Goal: Information Seeking & Learning: Learn about a topic

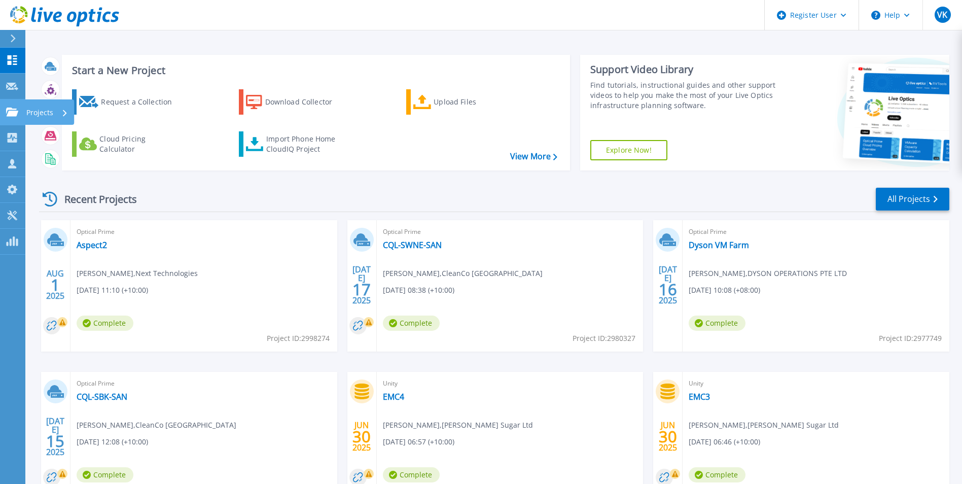
click at [9, 114] on icon at bounding box center [12, 111] width 12 height 9
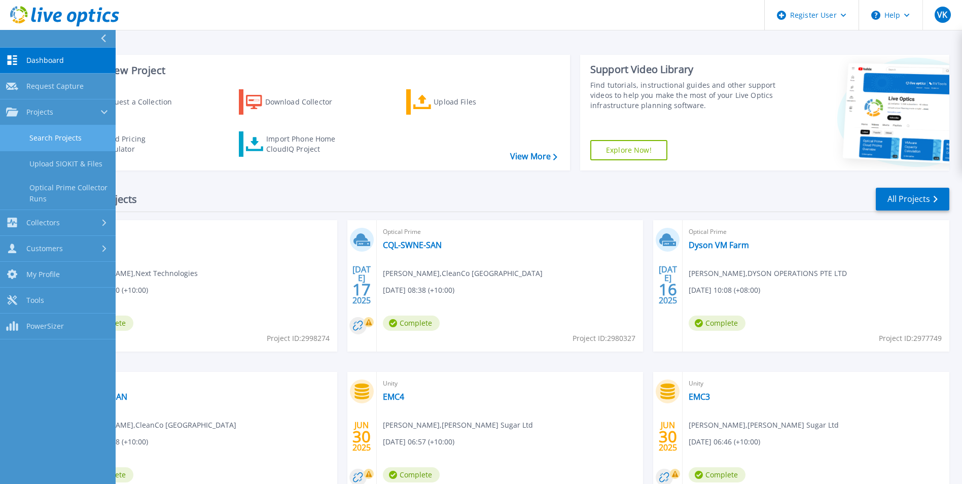
click at [72, 136] on link "Search Projects" at bounding box center [58, 138] width 116 height 26
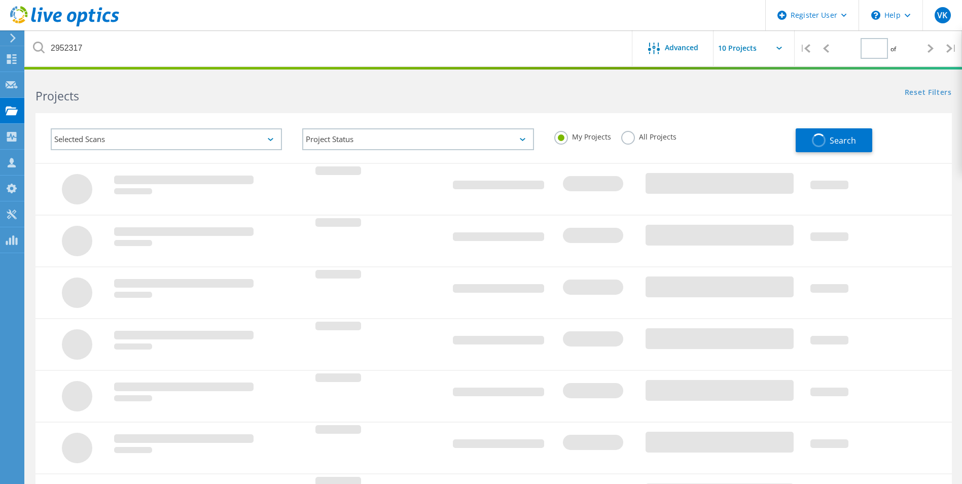
type input "1"
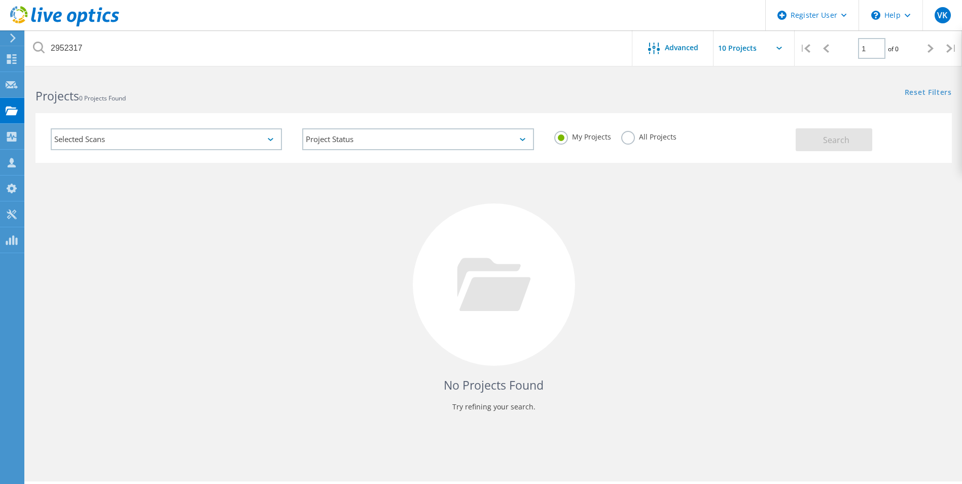
drag, startPoint x: 657, startPoint y: 138, endPoint x: 664, endPoint y: 141, distance: 7.3
click at [658, 138] on label "All Projects" at bounding box center [648, 136] width 55 height 10
click at [630, 133] on label "All Projects" at bounding box center [648, 136] width 55 height 10
click at [0, 0] on input "All Projects" at bounding box center [0, 0] width 0 height 0
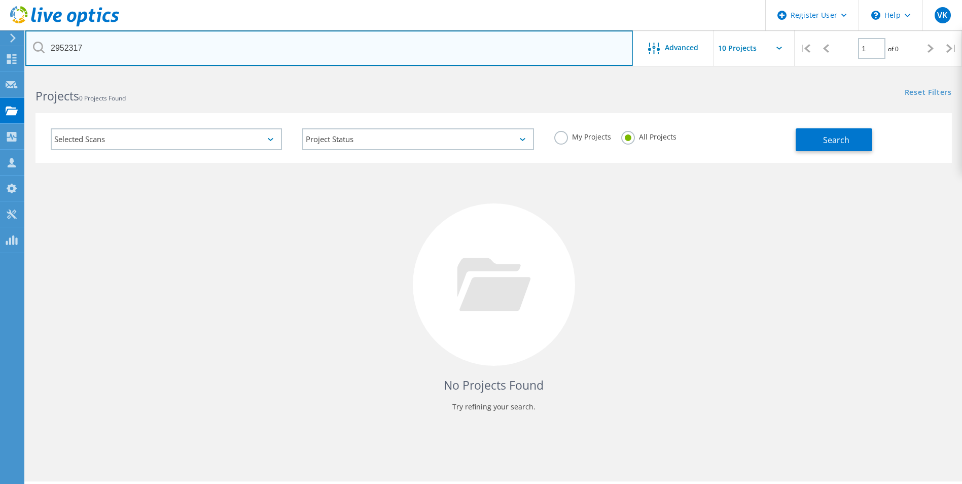
click at [74, 46] on input "2952317" at bounding box center [328, 47] width 607 height 35
paste input "867632"
type input "2867632"
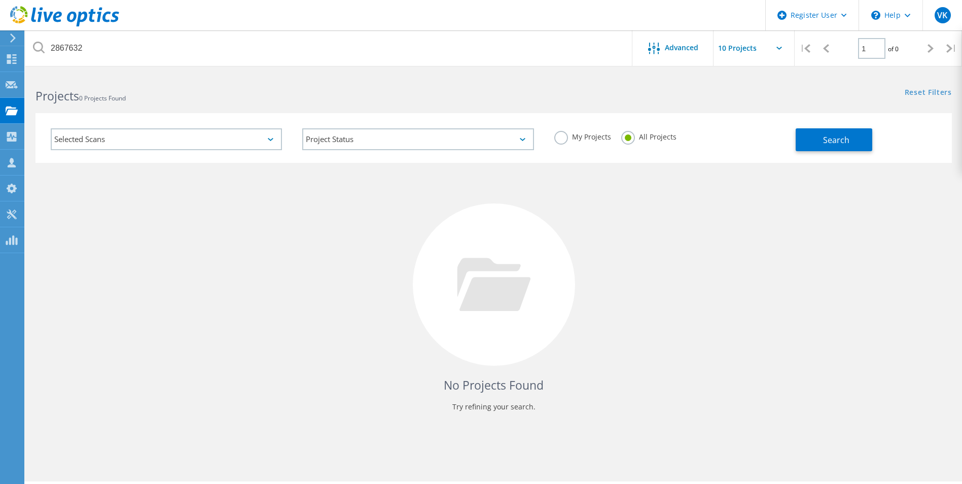
click at [701, 348] on div "No Projects Found Try refining your search." at bounding box center [493, 294] width 916 height 262
drag, startPoint x: 820, startPoint y: 141, endPoint x: 871, endPoint y: 219, distance: 92.9
click at [823, 141] on button "Search" at bounding box center [833, 139] width 77 height 23
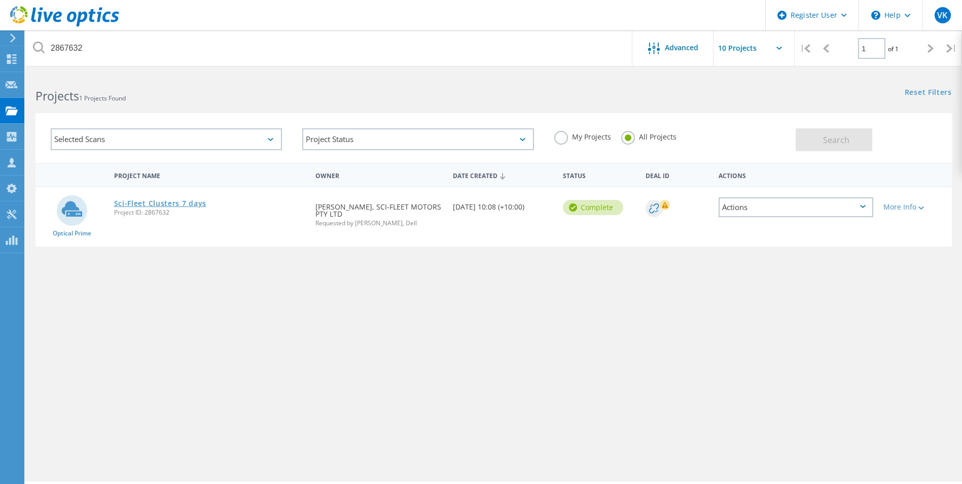
click at [186, 205] on link "Sci-Fleet Clusters 7 days" at bounding box center [160, 203] width 93 height 7
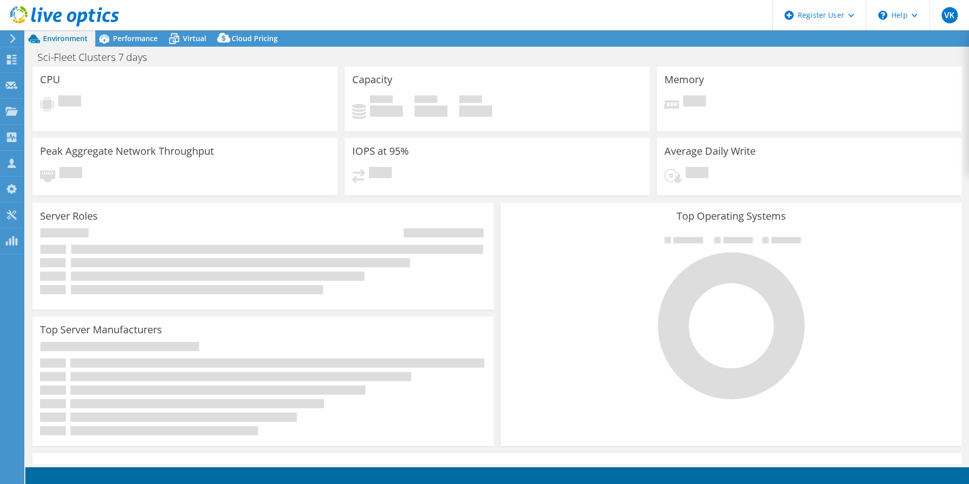
select select "Australia"
select select "AUD"
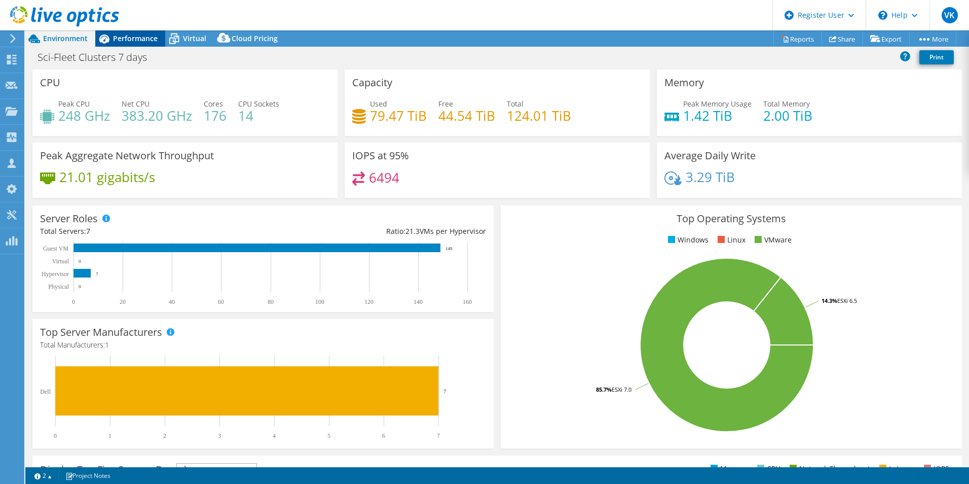
drag, startPoint x: 140, startPoint y: 41, endPoint x: 602, endPoint y: 309, distance: 534.1
click at [141, 41] on span "Performance" at bounding box center [135, 38] width 45 height 10
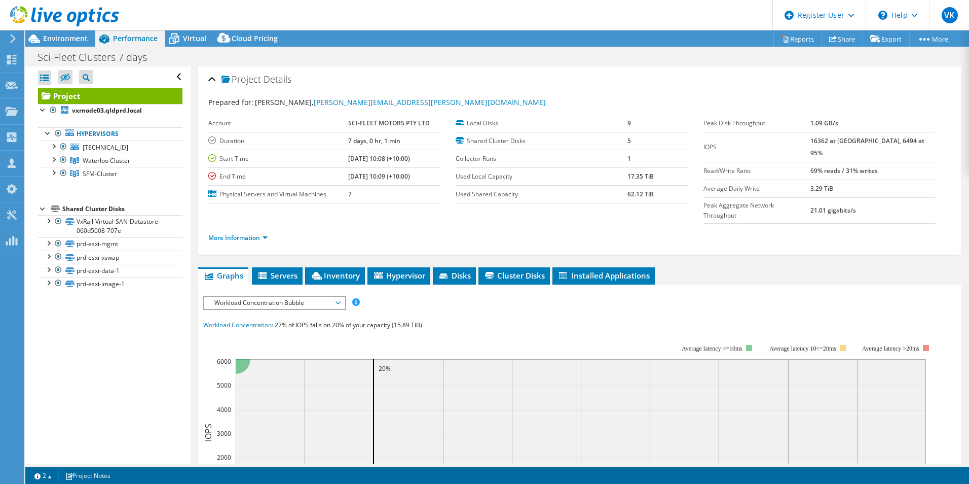
drag, startPoint x: 189, startPoint y: 41, endPoint x: 211, endPoint y: 62, distance: 31.6
click at [189, 41] on span "Virtual" at bounding box center [194, 38] width 23 height 10
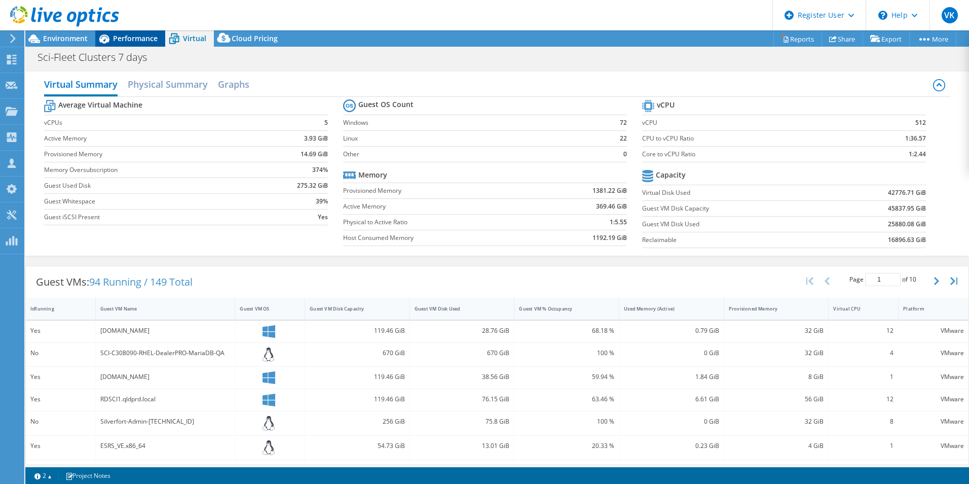
click at [139, 40] on span "Performance" at bounding box center [135, 38] width 45 height 10
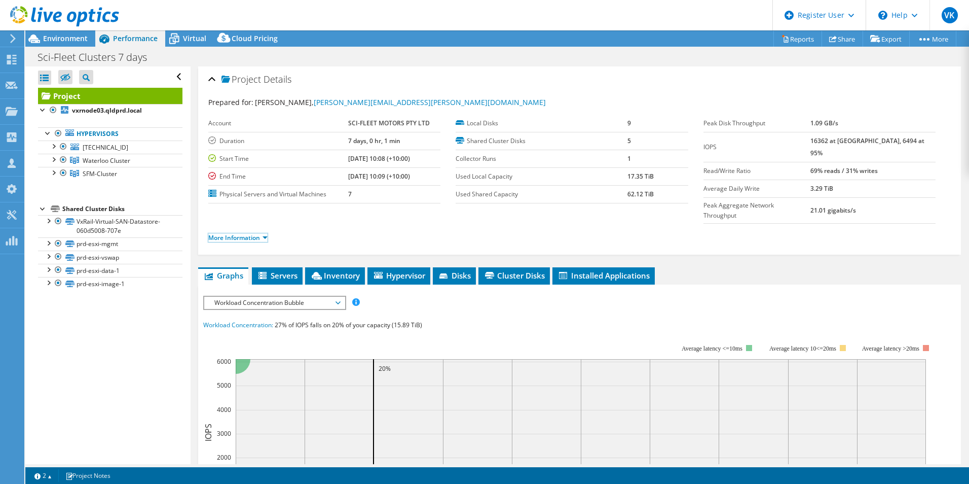
drag, startPoint x: 264, startPoint y: 220, endPoint x: 314, endPoint y: 230, distance: 51.7
click at [264, 233] on link "More Information" at bounding box center [237, 237] width 59 height 9
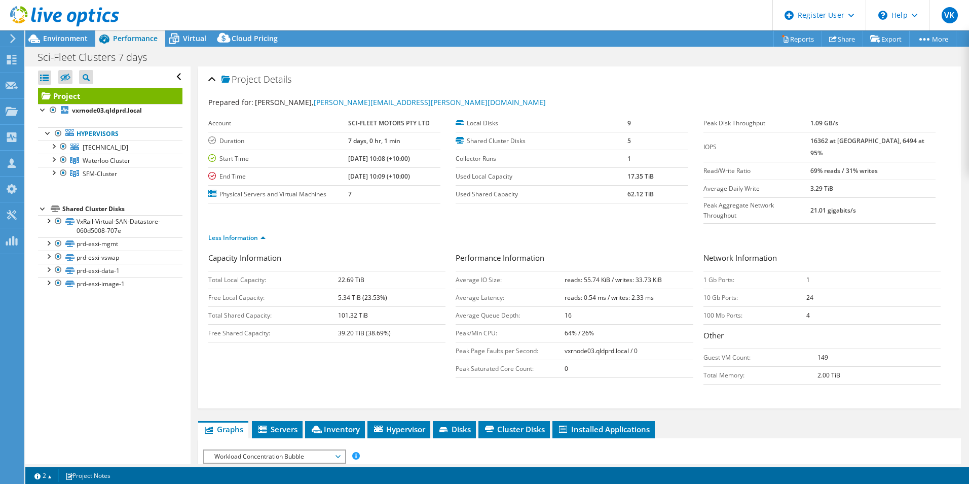
drag, startPoint x: 187, startPoint y: 41, endPoint x: 231, endPoint y: 52, distance: 45.4
click at [197, 42] on span "Virtual" at bounding box center [194, 38] width 23 height 10
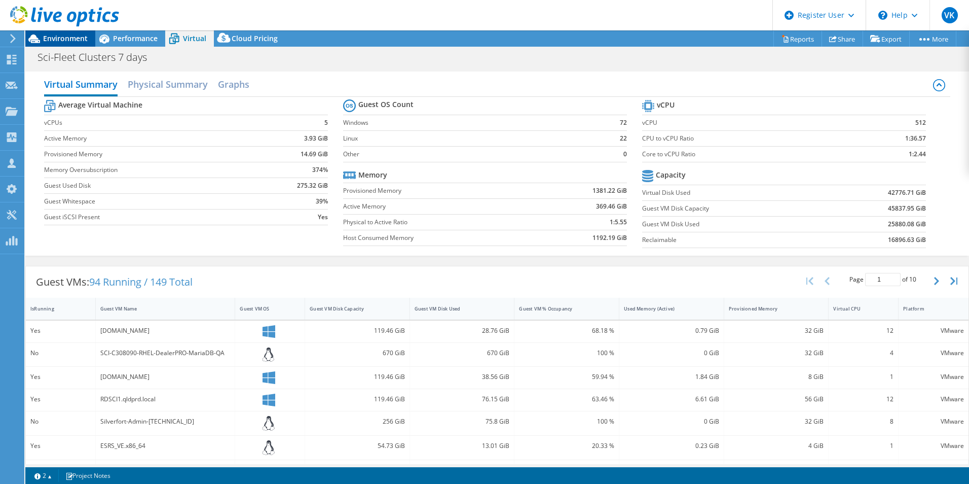
click at [70, 43] on div "Environment" at bounding box center [60, 38] width 70 height 16
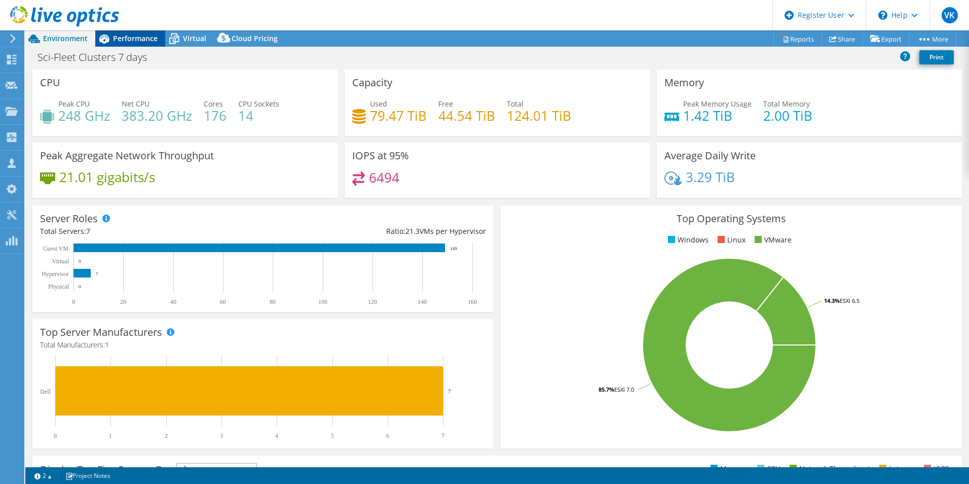
click at [140, 36] on span "Performance" at bounding box center [135, 38] width 45 height 10
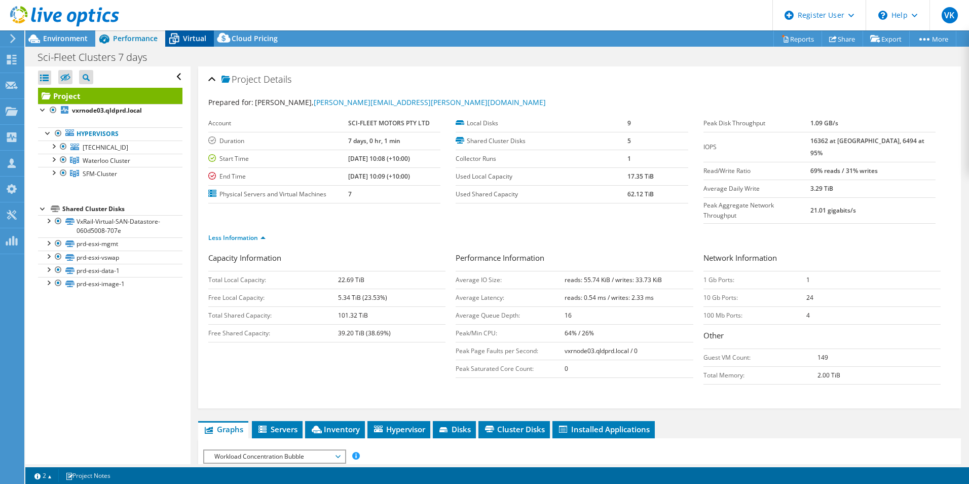
click at [198, 37] on span "Virtual" at bounding box center [194, 38] width 23 height 10
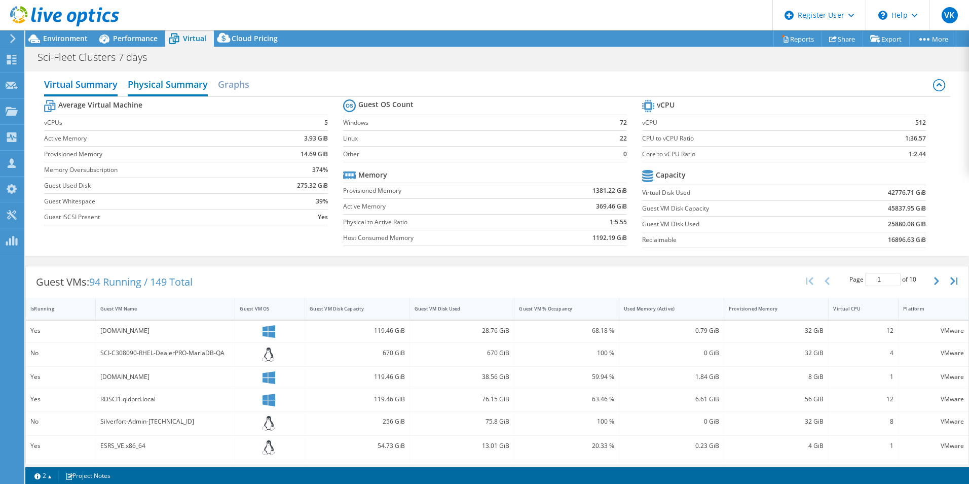
click at [189, 81] on h2 "Physical Summary" at bounding box center [168, 85] width 80 height 22
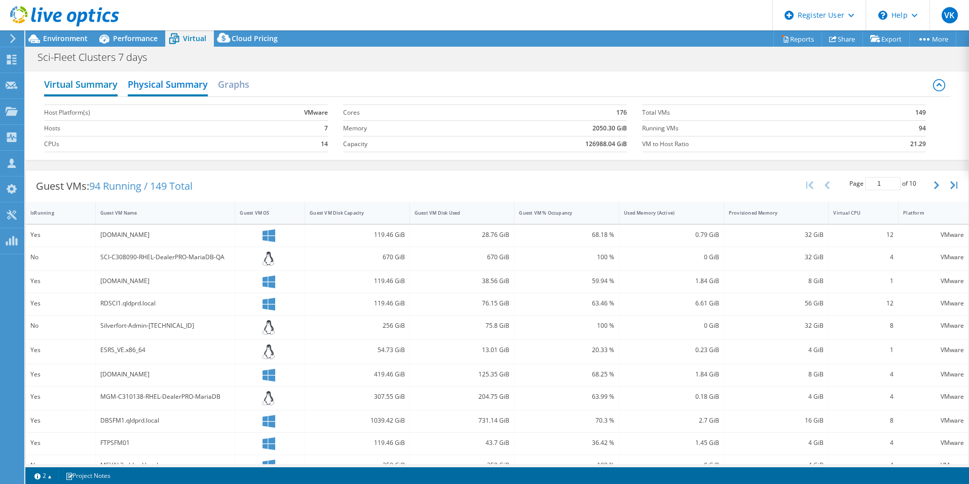
click at [96, 83] on h2 "Virtual Summary" at bounding box center [81, 85] width 74 height 22
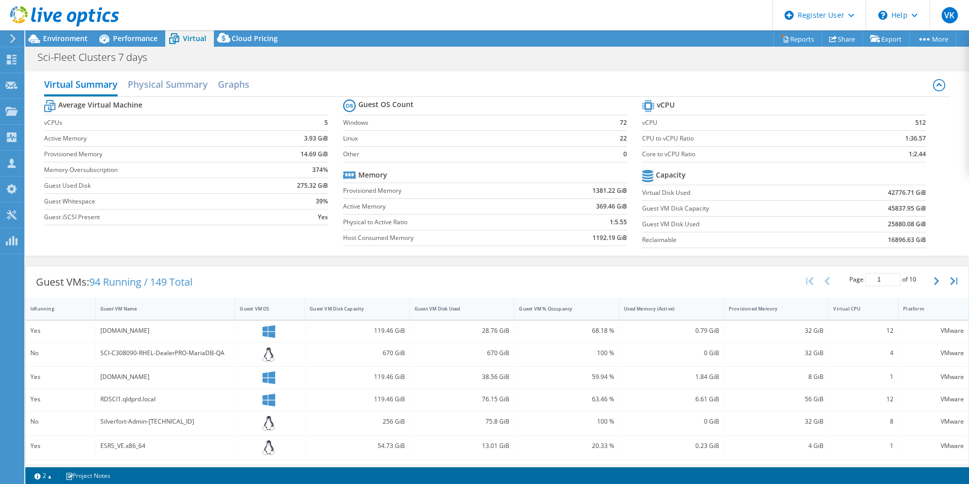
click at [60, 31] on div at bounding box center [59, 17] width 119 height 34
click at [57, 37] on span "Environment" at bounding box center [65, 38] width 45 height 10
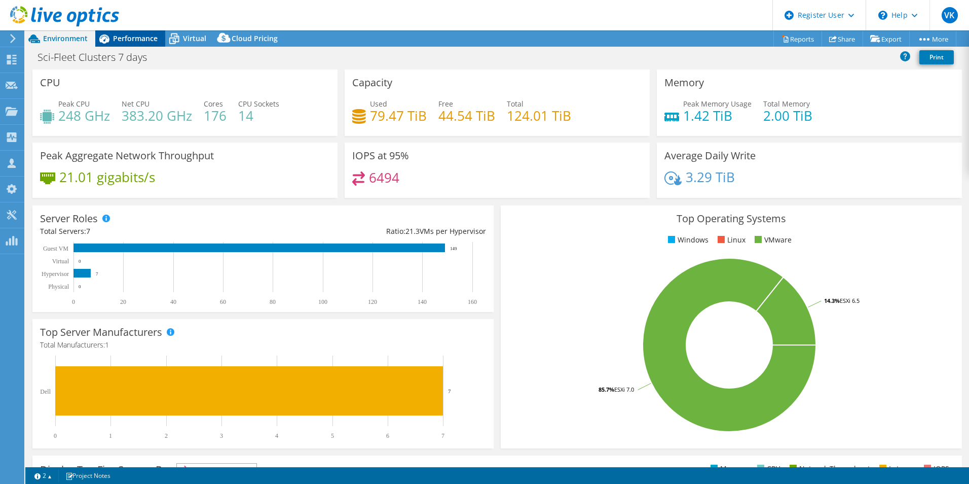
click at [136, 31] on div "Performance" at bounding box center [130, 38] width 70 height 16
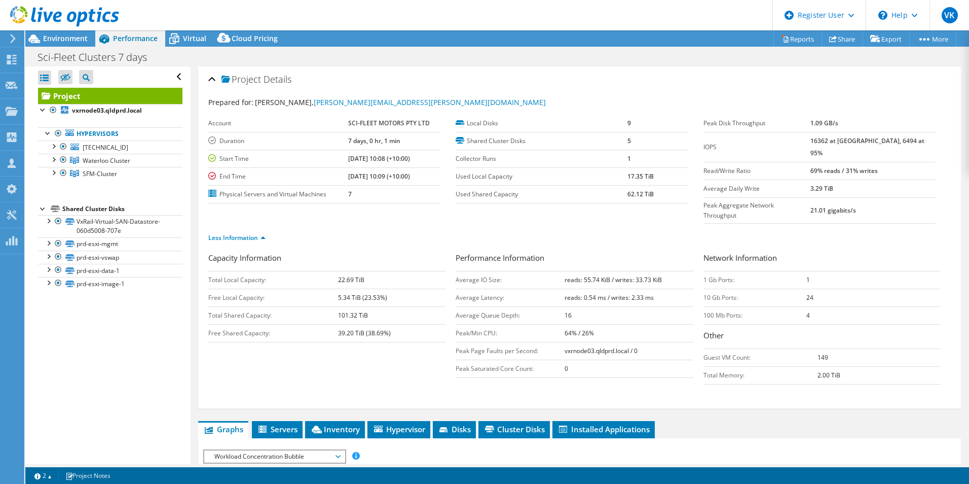
drag, startPoint x: 180, startPoint y: 36, endPoint x: 201, endPoint y: 47, distance: 22.9
click at [180, 36] on icon at bounding box center [174, 39] width 18 height 18
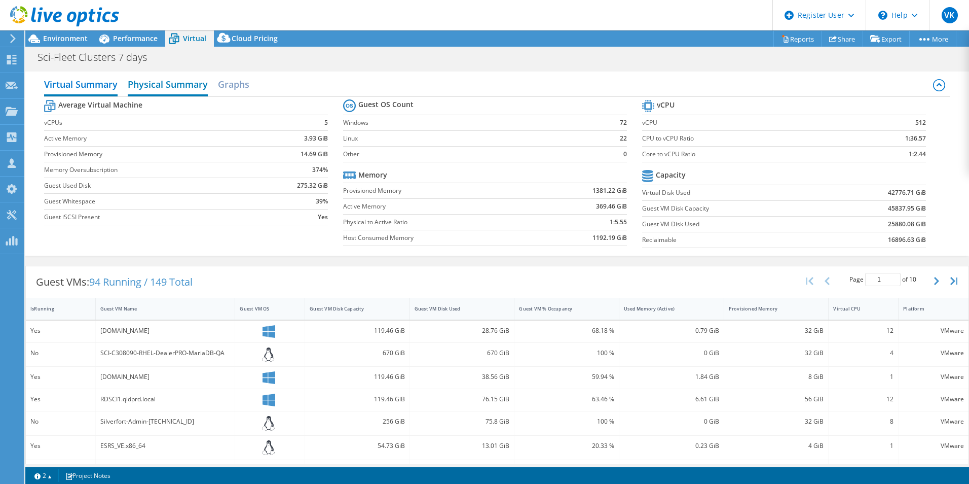
click at [188, 85] on h2 "Physical Summary" at bounding box center [168, 85] width 80 height 22
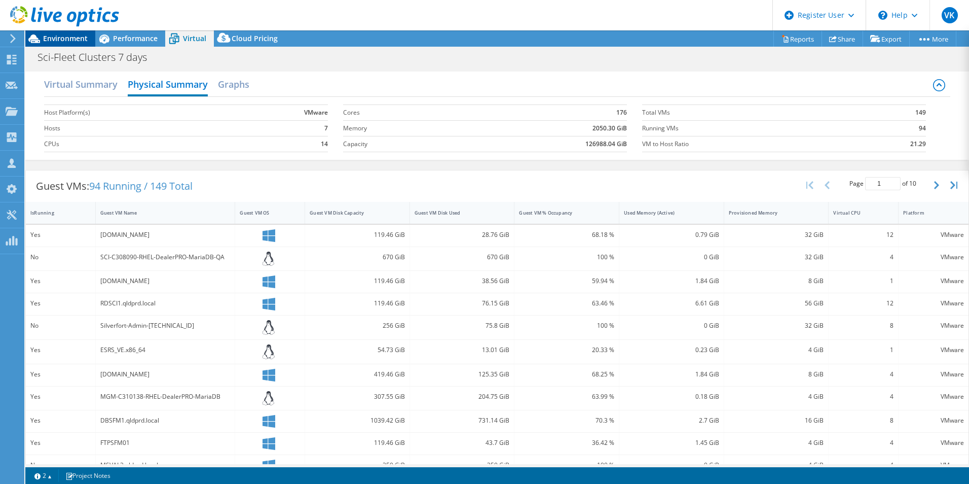
click at [70, 40] on span "Environment" at bounding box center [65, 38] width 45 height 10
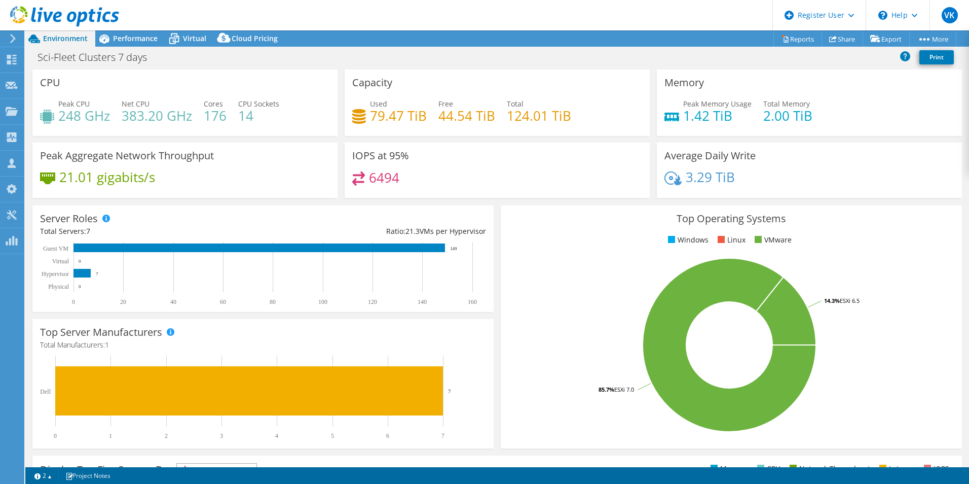
click at [599, 240] on ul "Windows Linux VMware" at bounding box center [731, 240] width 446 height 12
click at [142, 32] on div "Performance" at bounding box center [130, 38] width 70 height 16
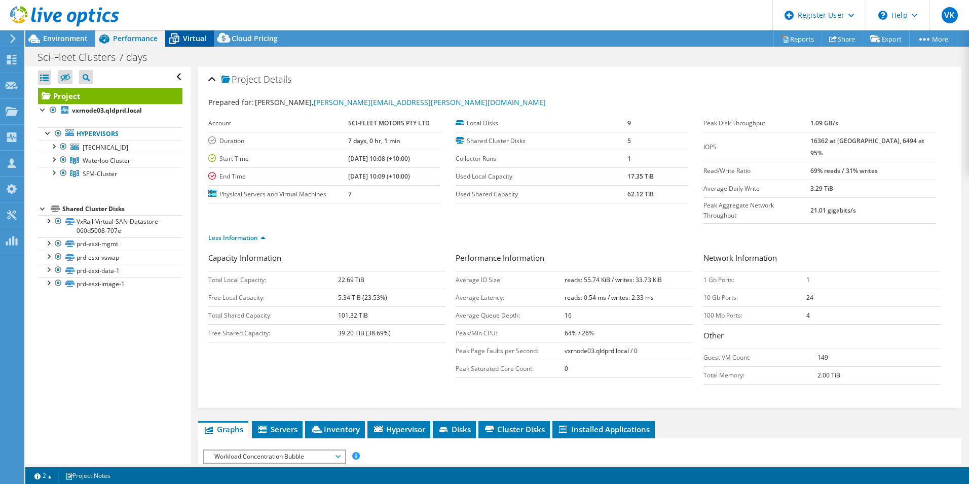
click at [183, 35] on span "Virtual" at bounding box center [194, 38] width 23 height 10
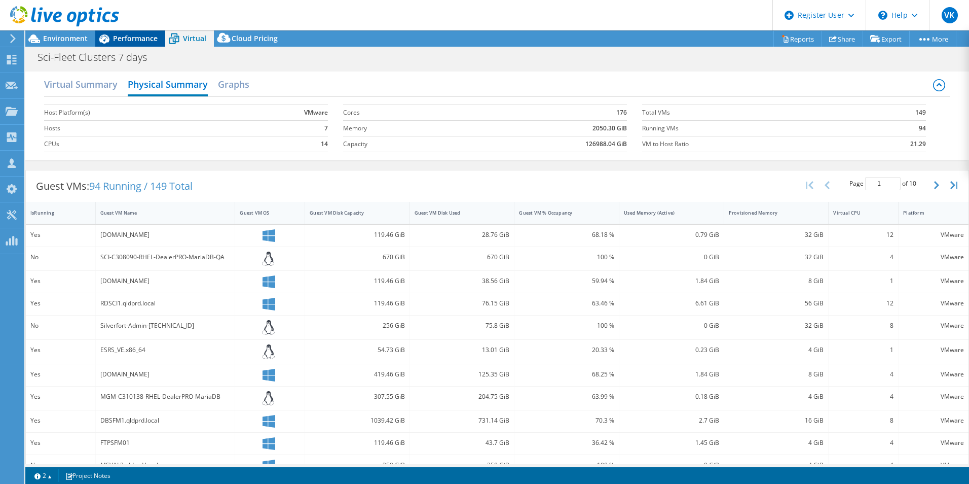
click at [146, 46] on div "Performance" at bounding box center [130, 38] width 70 height 16
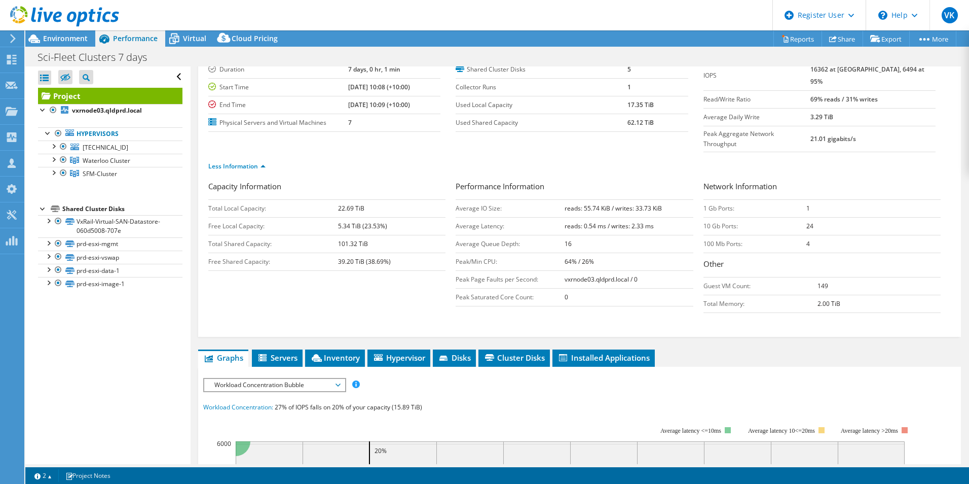
scroll to position [152, 0]
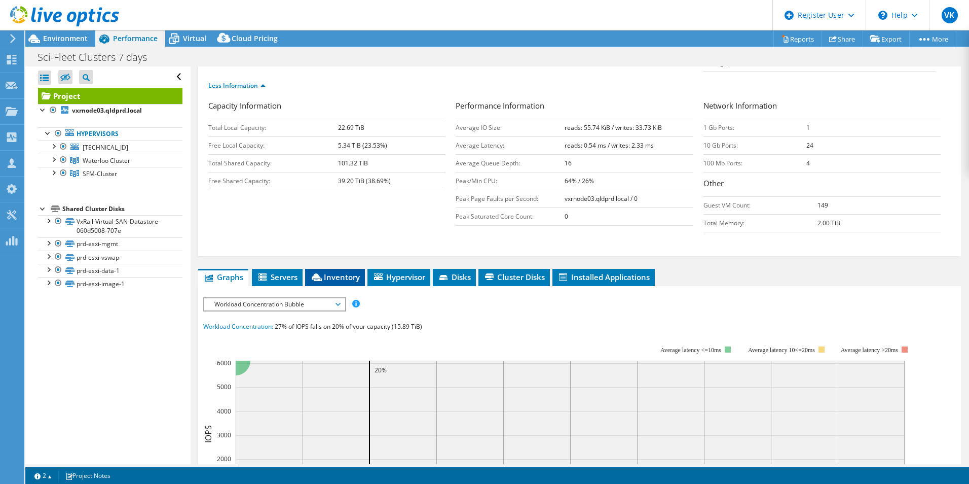
click at [324, 272] on span "Inventory" at bounding box center [335, 277] width 50 height 10
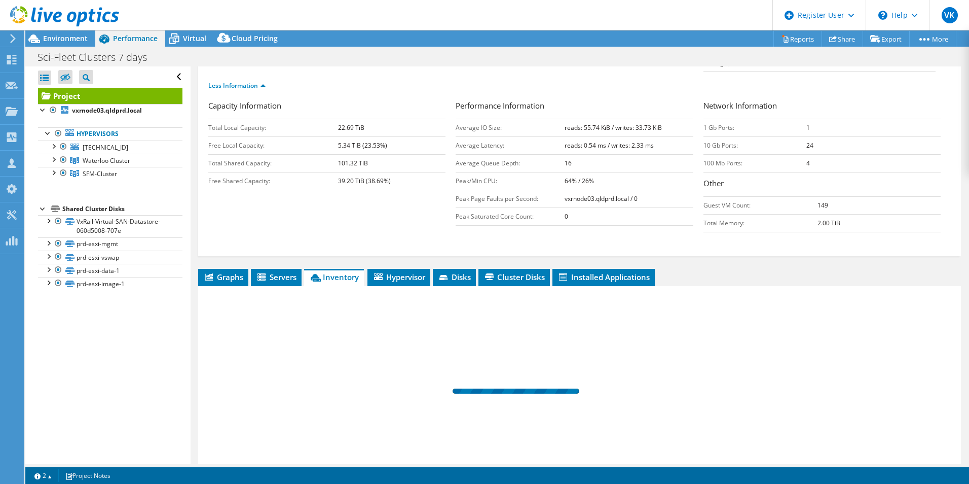
click at [735, 312] on div at bounding box center [579, 393] width 763 height 215
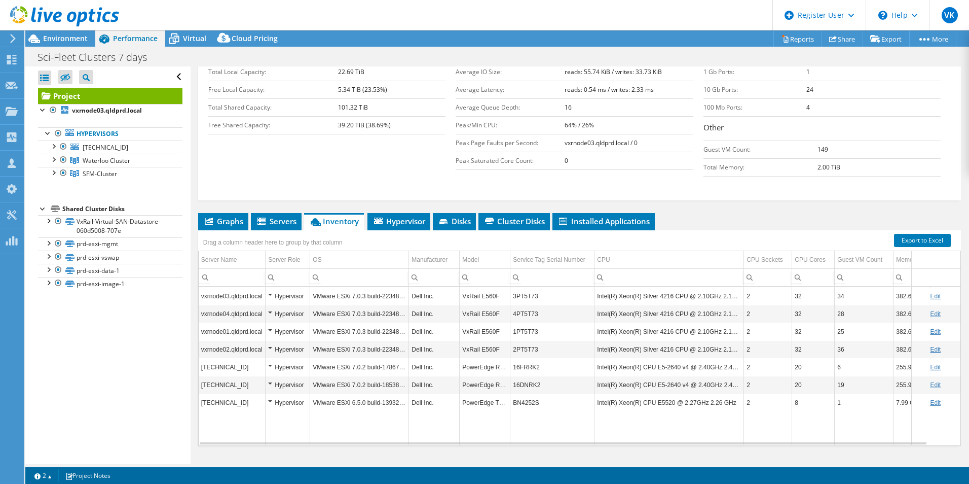
drag, startPoint x: 78, startPoint y: 43, endPoint x: 191, endPoint y: 95, distance: 124.5
click at [78, 43] on div "Environment" at bounding box center [60, 38] width 70 height 16
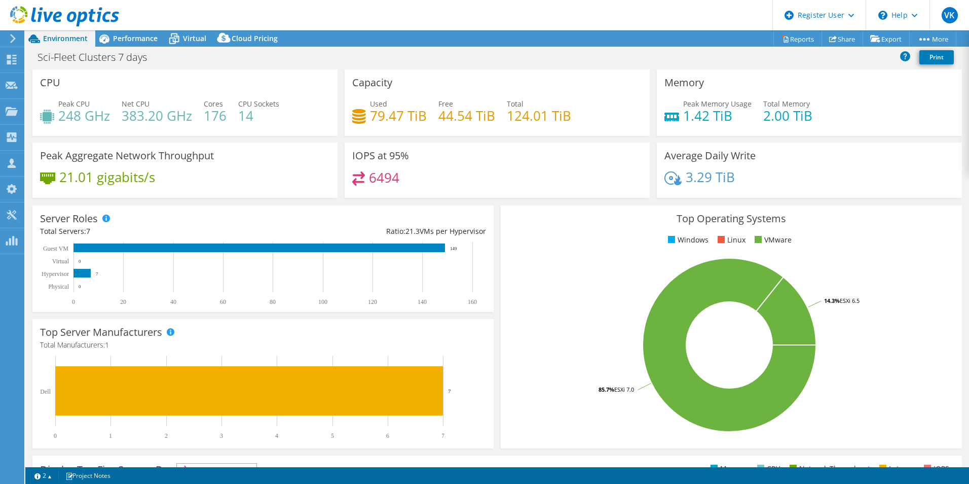
click at [539, 304] on rect at bounding box center [729, 344] width 442 height 177
drag, startPoint x: 128, startPoint y: 38, endPoint x: 167, endPoint y: 38, distance: 39.0
click at [129, 38] on span "Performance" at bounding box center [135, 38] width 45 height 10
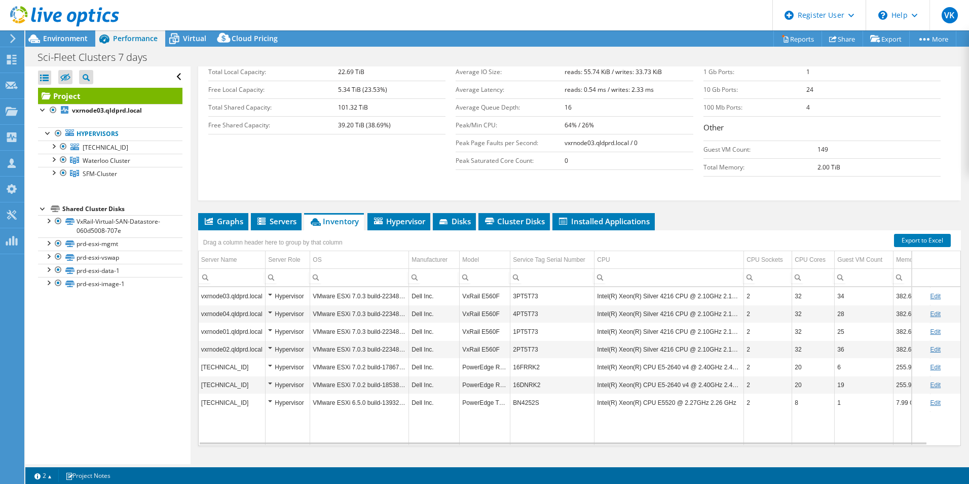
click at [205, 40] on span "Virtual" at bounding box center [194, 38] width 23 height 10
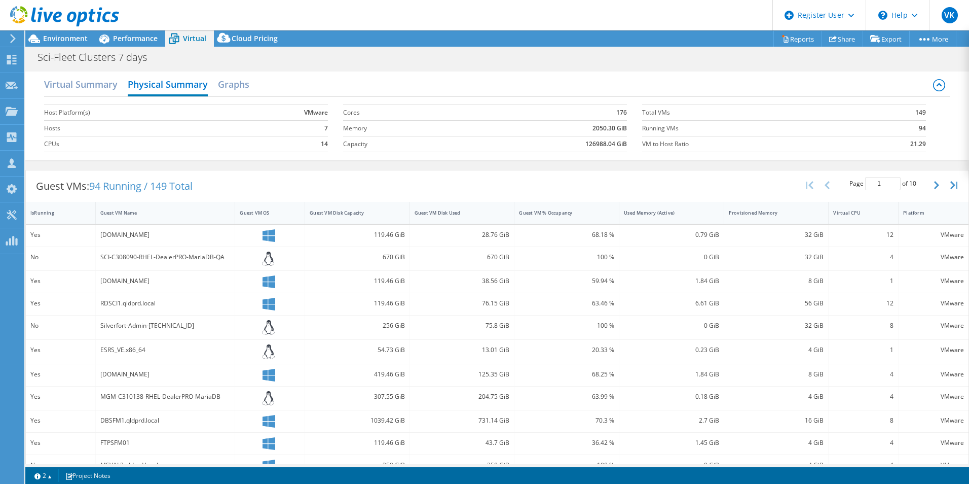
drag, startPoint x: 107, startPoint y: 90, endPoint x: 120, endPoint y: 96, distance: 14.5
click at [108, 90] on h2 "Virtual Summary" at bounding box center [81, 84] width 74 height 20
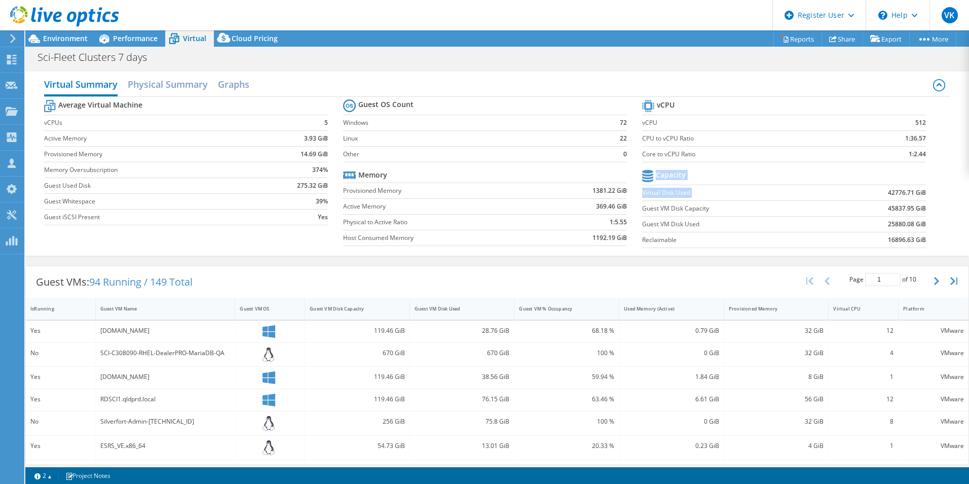
drag, startPoint x: 875, startPoint y: 190, endPoint x: 927, endPoint y: 191, distance: 52.2
click at [927, 191] on section "vCPU vCPU 512 CPU to vCPU Ratio 1:36.57 Core to vCPU Ratio 1:2.44 Capacity Virt…" at bounding box center [791, 175] width 299 height 156
drag, startPoint x: 927, startPoint y: 191, endPoint x: 876, endPoint y: 214, distance: 56.3
click at [854, 212] on td "45837.95 GiB" at bounding box center [877, 208] width 98 height 16
drag, startPoint x: 728, startPoint y: 332, endPoint x: 767, endPoint y: 366, distance: 51.4
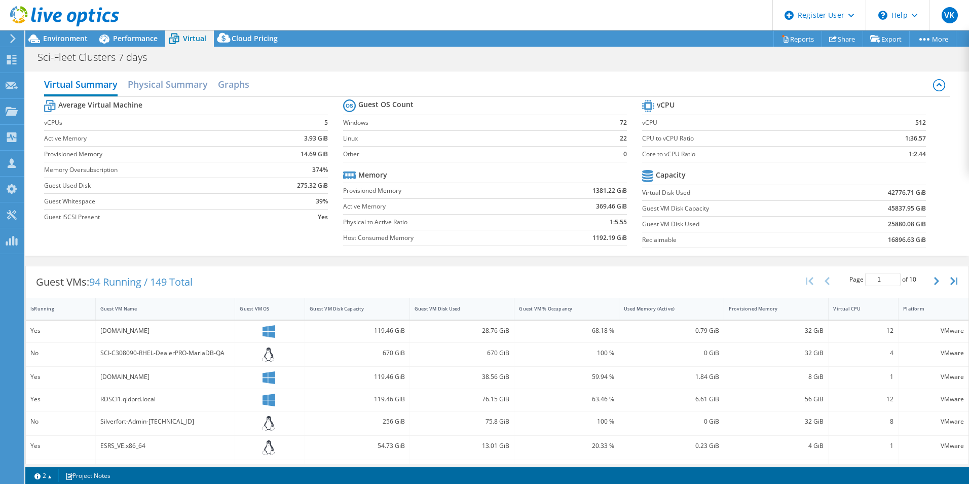
click at [729, 332] on div "32 GiB" at bounding box center [776, 330] width 95 height 11
click at [152, 39] on span "Performance" at bounding box center [135, 38] width 45 height 10
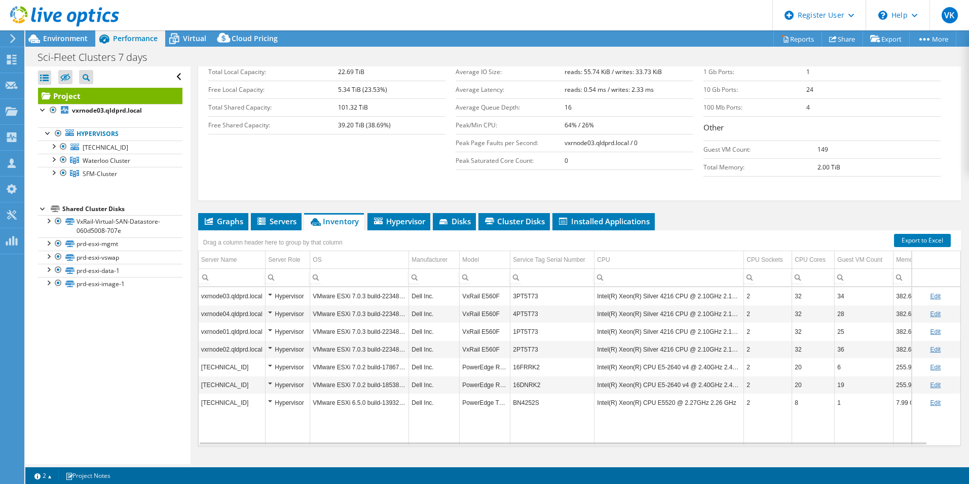
scroll to position [205, 0]
